Goal: Transaction & Acquisition: Subscribe to service/newsletter

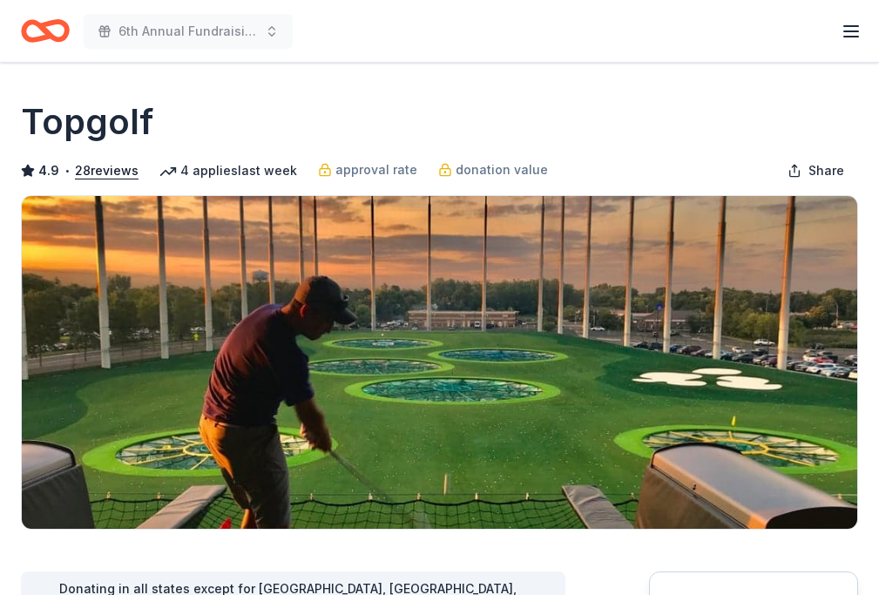
scroll to position [220, 0]
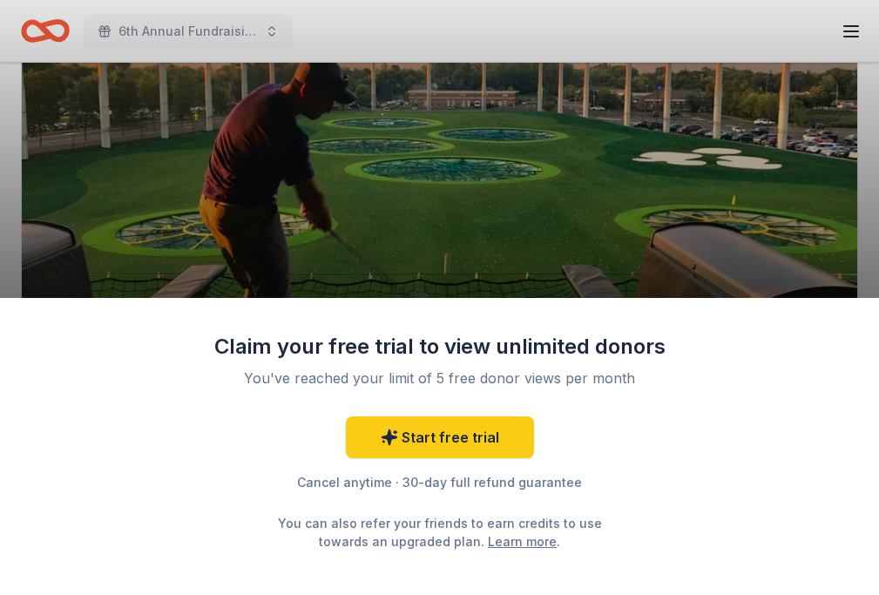
click at [575, 154] on div "Claim your free trial to view unlimited donors You've reached your limit of 5 f…" at bounding box center [439, 297] width 879 height 595
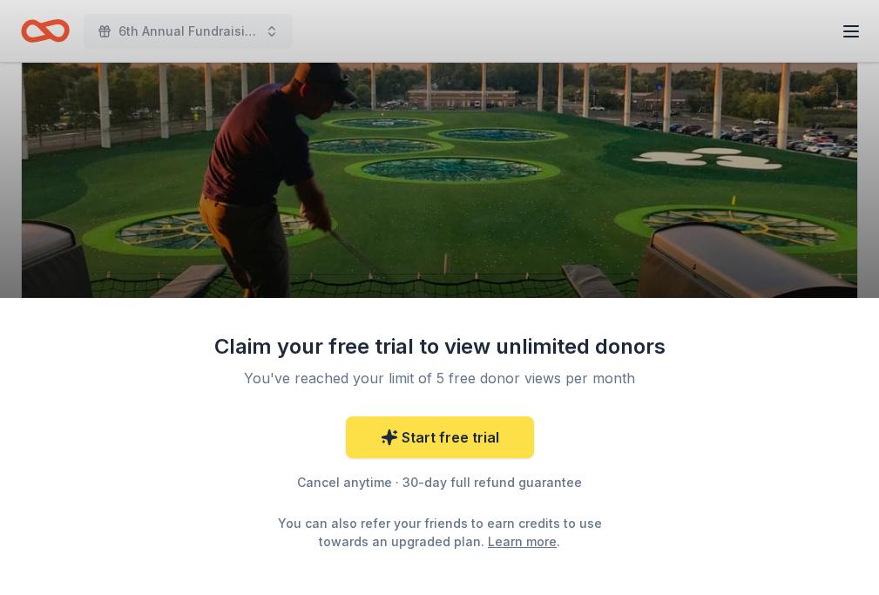
click at [464, 439] on link "Start free trial" at bounding box center [440, 437] width 188 height 42
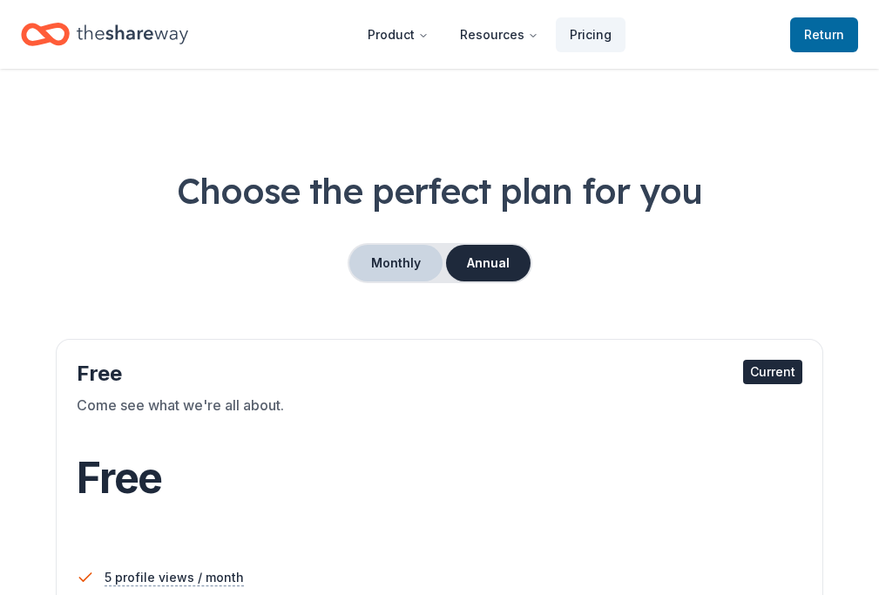
click at [404, 273] on button "Monthly" at bounding box center [395, 263] width 93 height 37
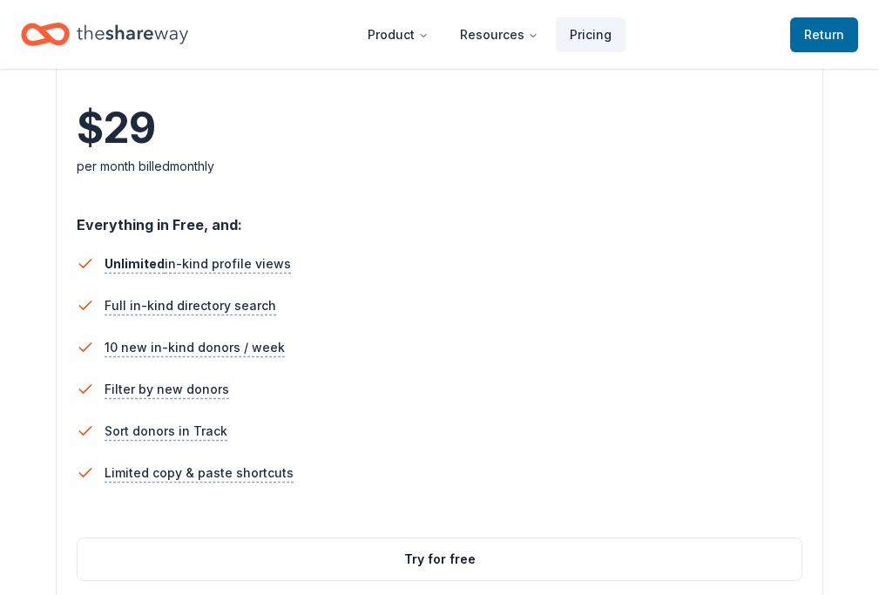
scroll to position [1001, 0]
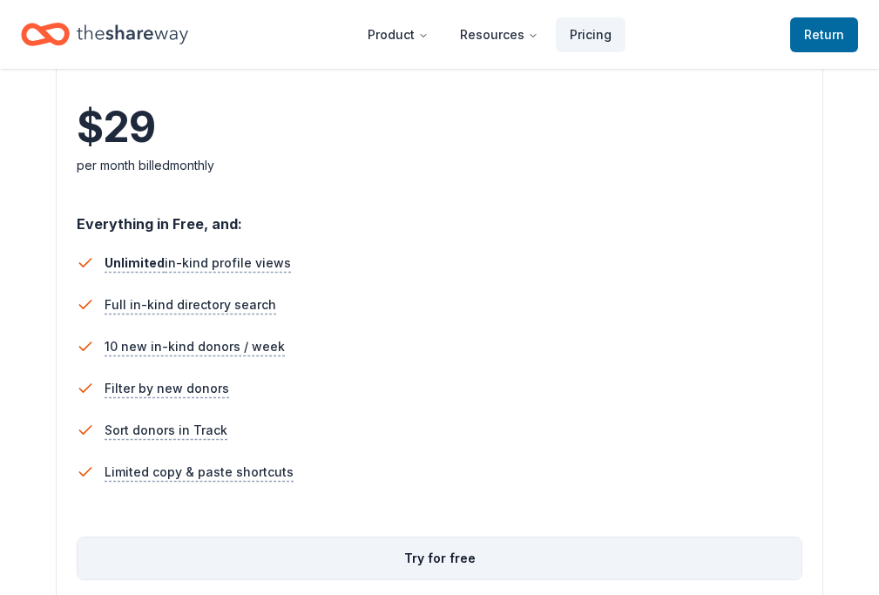
click at [433, 567] on button "Try for free" at bounding box center [440, 558] width 724 height 42
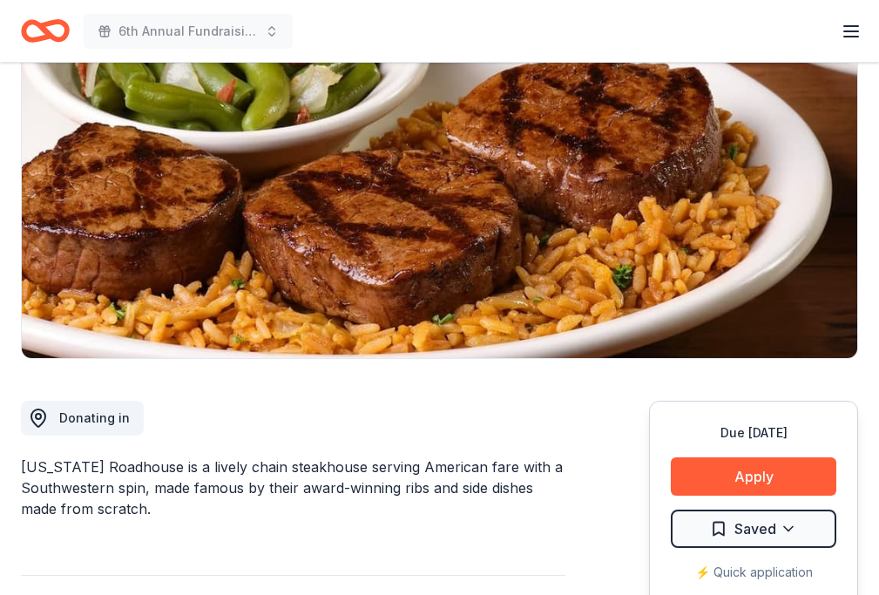
scroll to position [171, 0]
click at [753, 476] on button "Apply" at bounding box center [754, 476] width 166 height 38
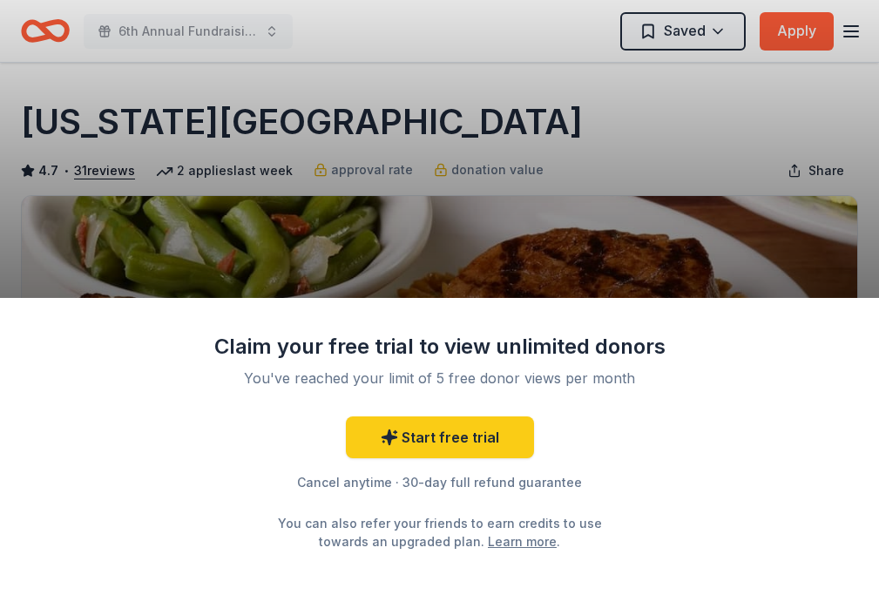
scroll to position [0, 0]
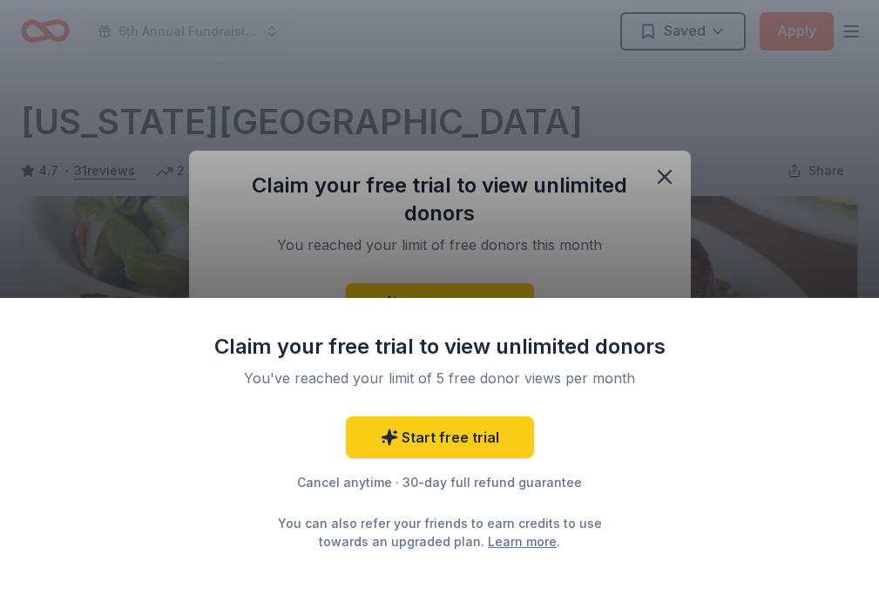
click at [355, 139] on div "Claim your free trial to view unlimited donors You've reached your limit of 5 f…" at bounding box center [439, 297] width 879 height 595
